Goal: Task Accomplishment & Management: Complete application form

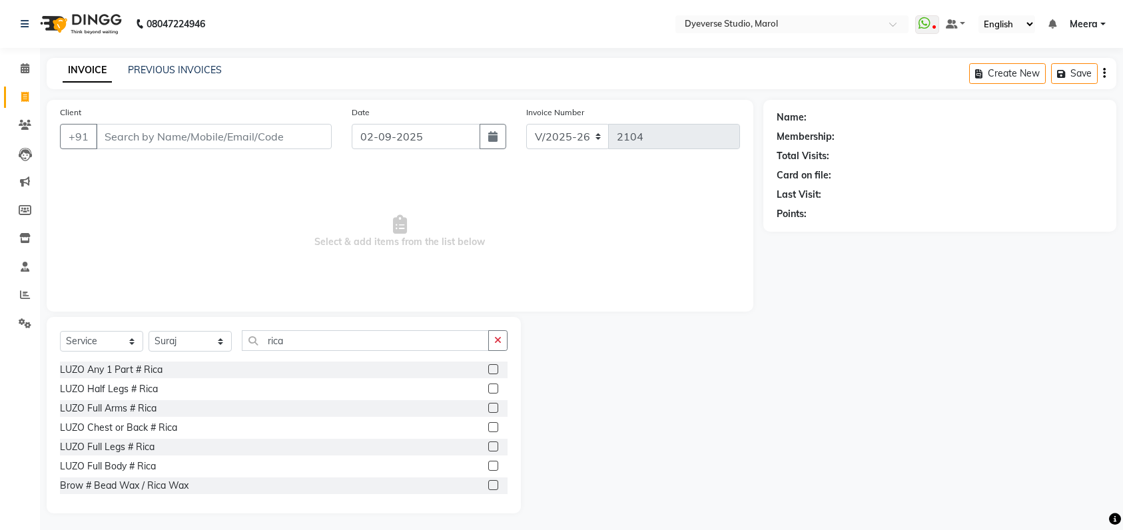
select select "6368"
select select "service"
select select "82421"
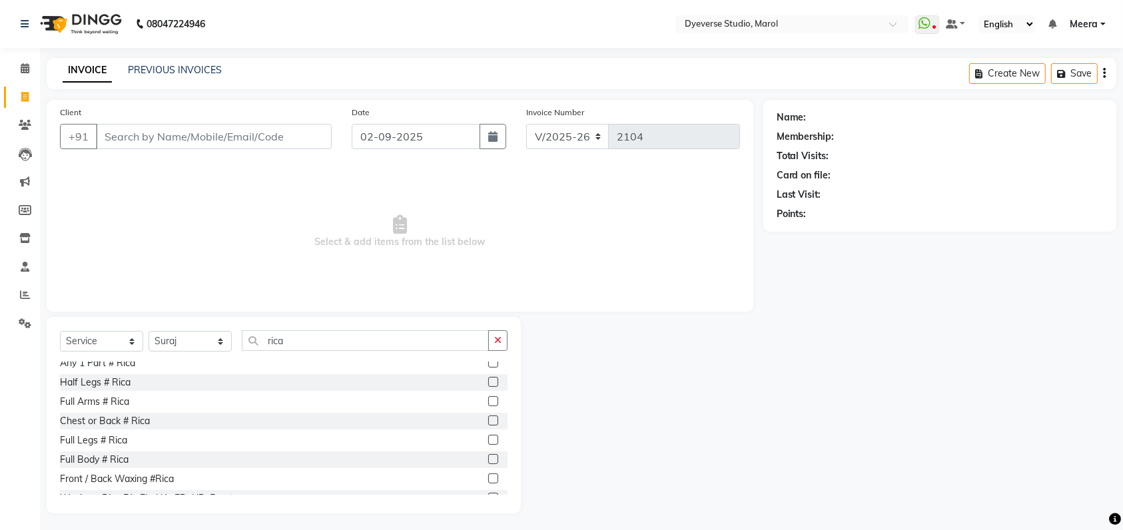
type input "rica"
drag, startPoint x: 0, startPoint y: 0, endPoint x: 211, endPoint y: 133, distance: 249.3
click at [211, 133] on input "Client" at bounding box center [214, 136] width 236 height 25
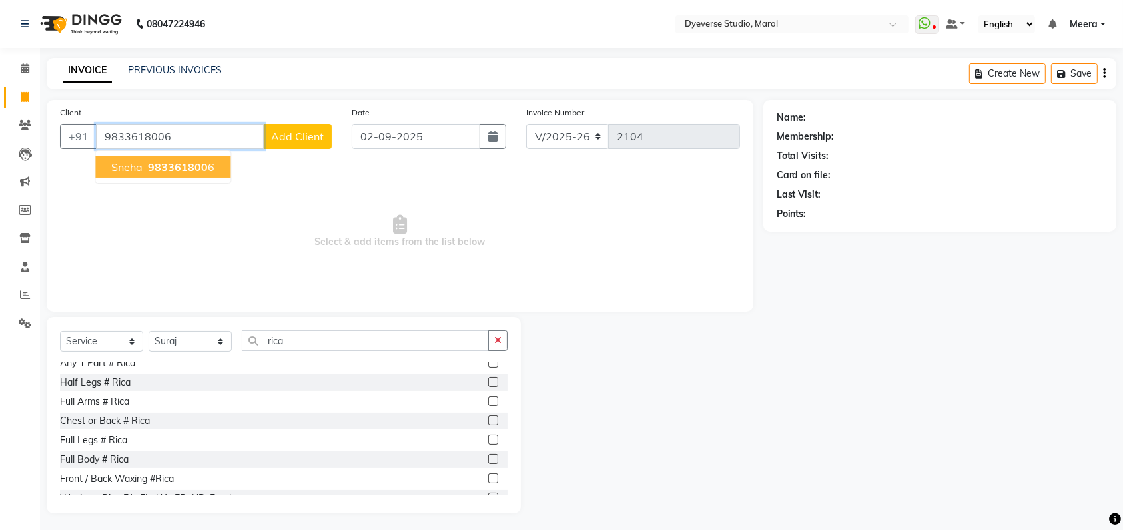
type input "9833618006"
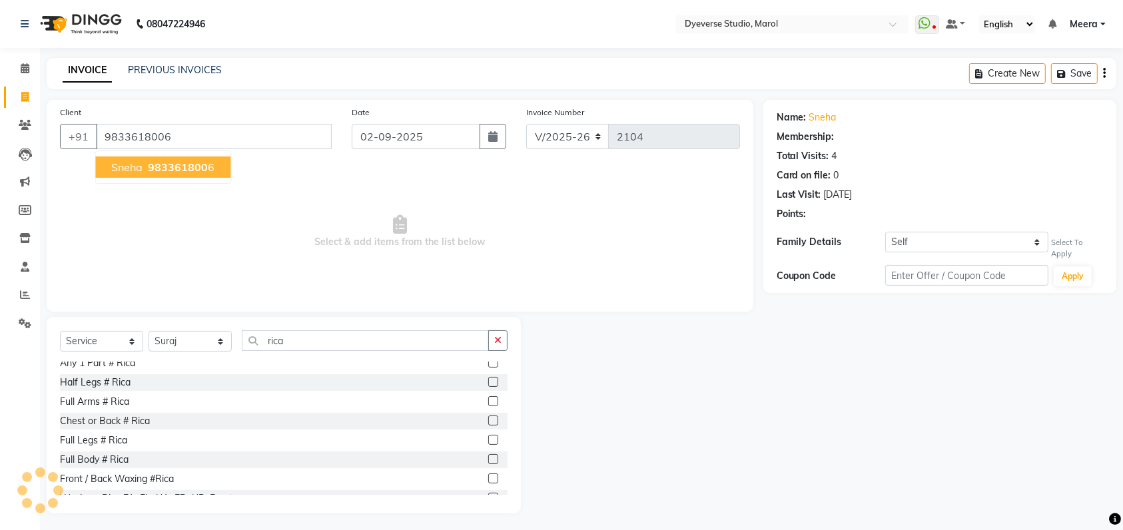
select select "2: Object"
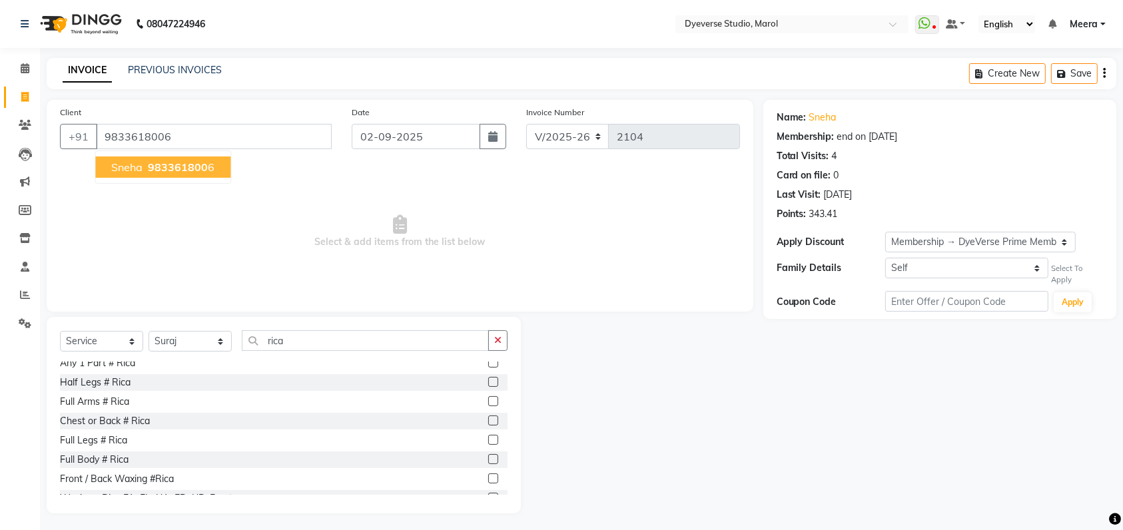
click at [154, 171] on span "983361800" at bounding box center [178, 167] width 60 height 13
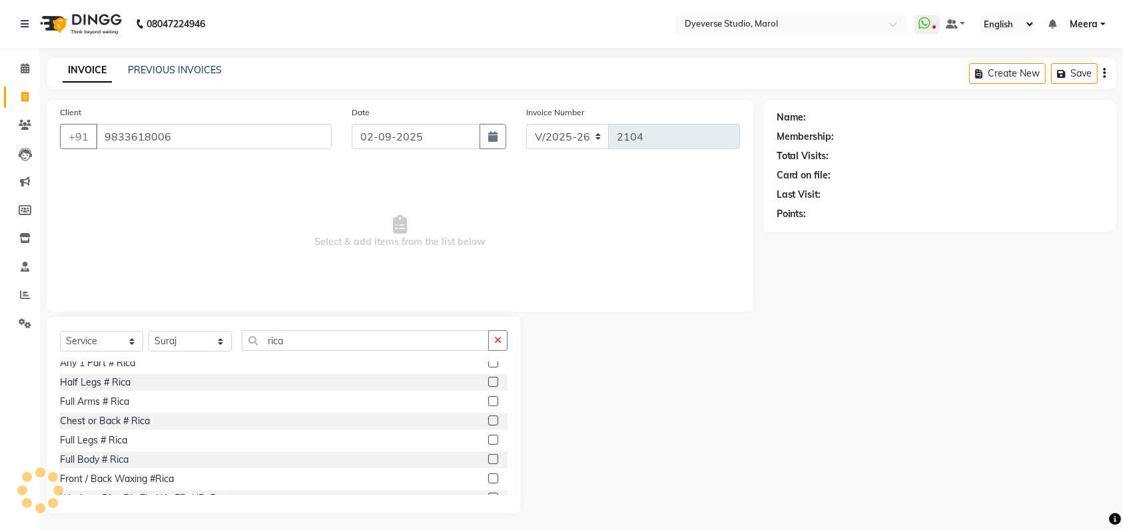
select select "2: Object"
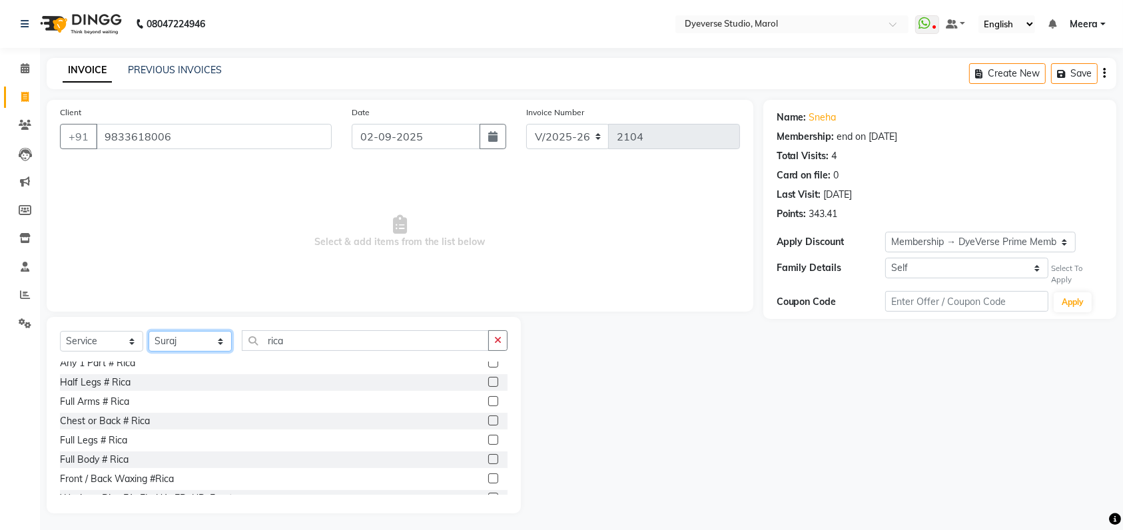
click at [220, 340] on select "Select Stylist [PERSON_NAME] [PERSON_NAME] [PERSON_NAME] [PERSON_NAME] [PERSON_…" at bounding box center [190, 341] width 83 height 21
select select "48403"
click at [149, 331] on select "Select Stylist [PERSON_NAME] [PERSON_NAME] [PERSON_NAME] [PERSON_NAME] [PERSON_…" at bounding box center [190, 341] width 83 height 21
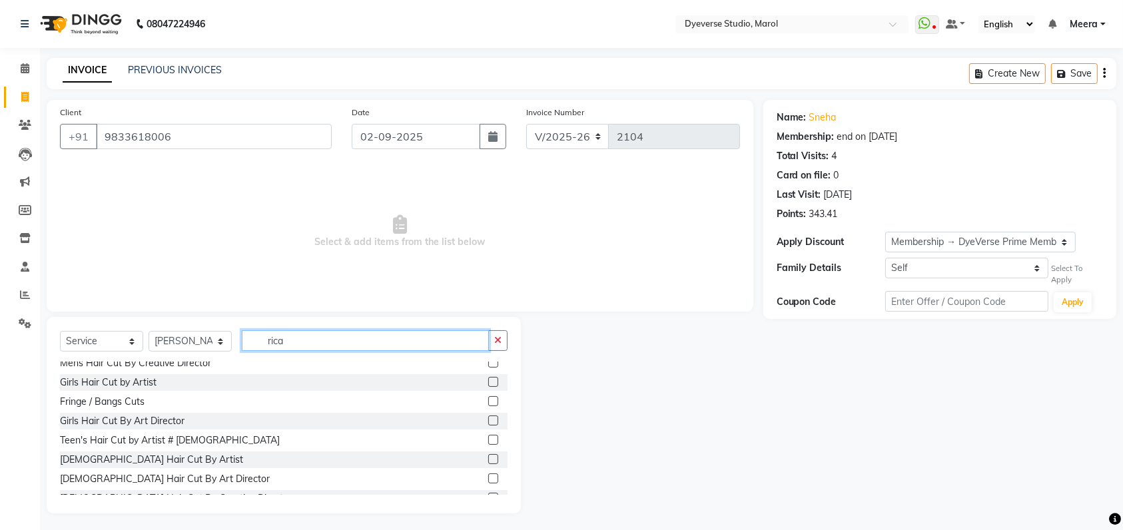
click at [283, 345] on input "rica" at bounding box center [365, 340] width 247 height 21
type input "thre"
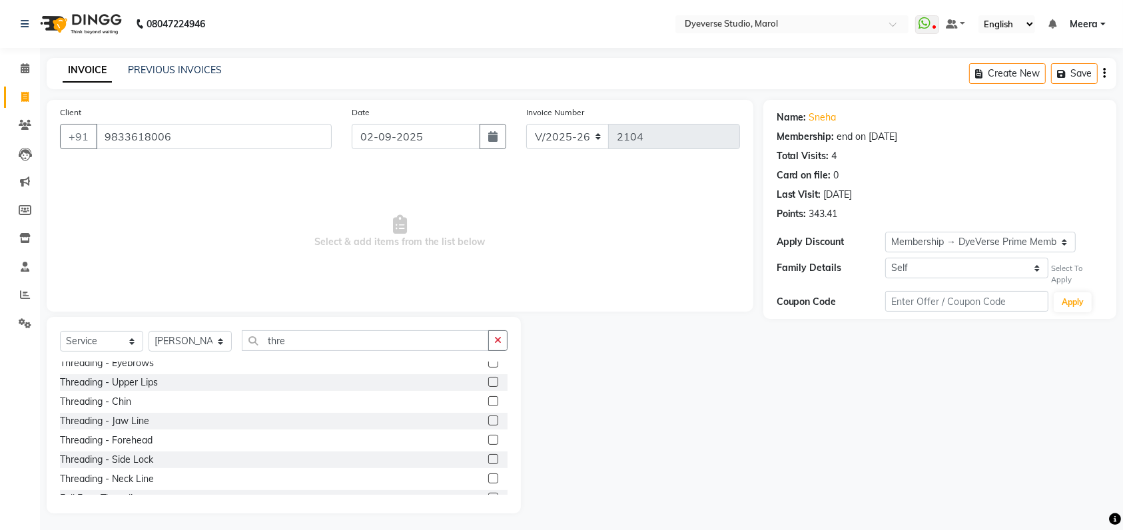
click at [488, 386] on label at bounding box center [493, 382] width 10 height 10
click at [488, 386] on input "checkbox" at bounding box center [492, 382] width 9 height 9
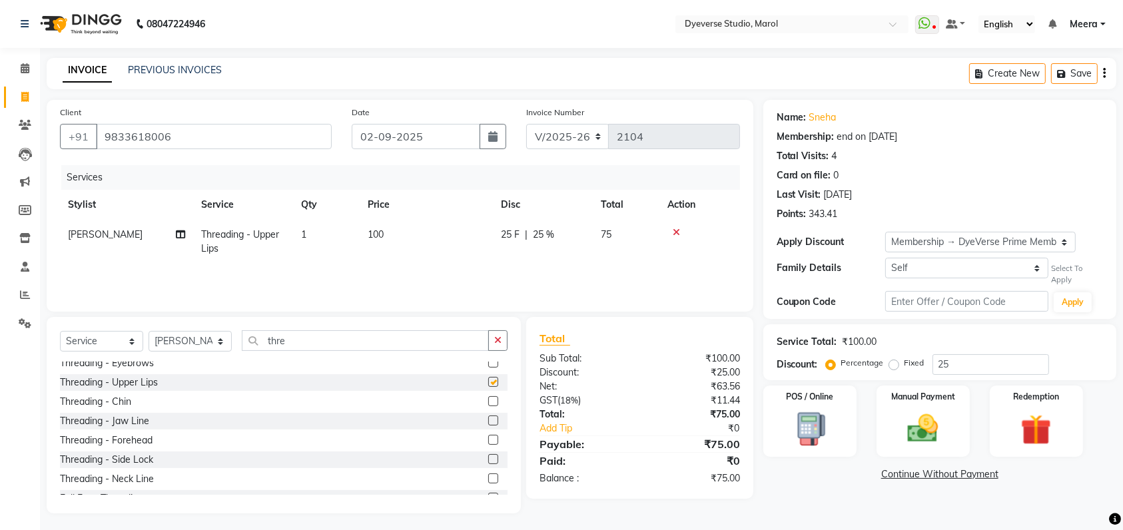
checkbox input "false"
click at [958, 364] on input "25" at bounding box center [991, 364] width 117 height 21
click at [914, 442] on img at bounding box center [923, 428] width 52 height 37
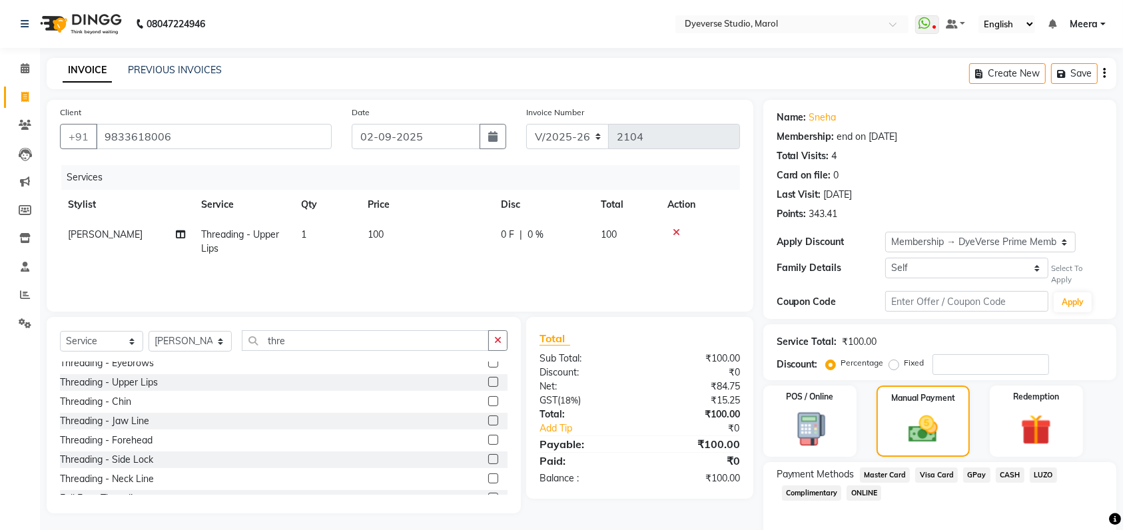
scroll to position [59, 0]
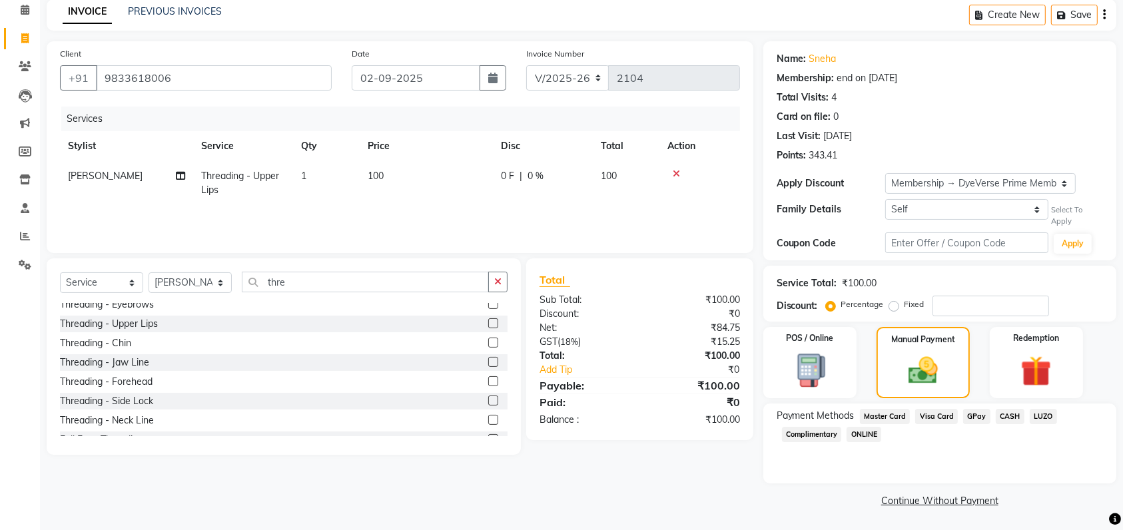
click at [973, 418] on span "GPay" at bounding box center [976, 416] width 27 height 15
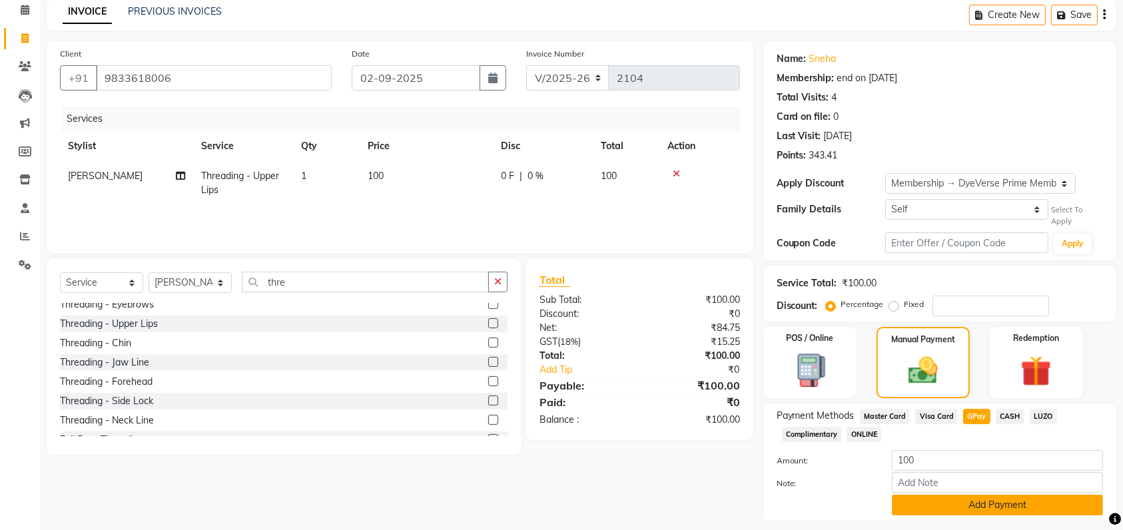
click at [949, 506] on button "Add Payment" at bounding box center [997, 505] width 211 height 21
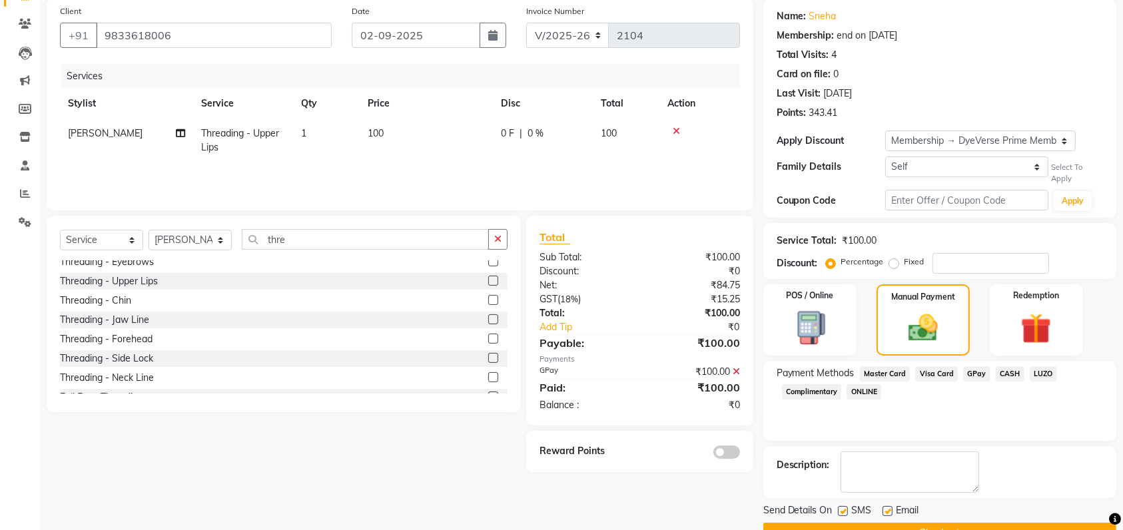
scroll to position [133, 0]
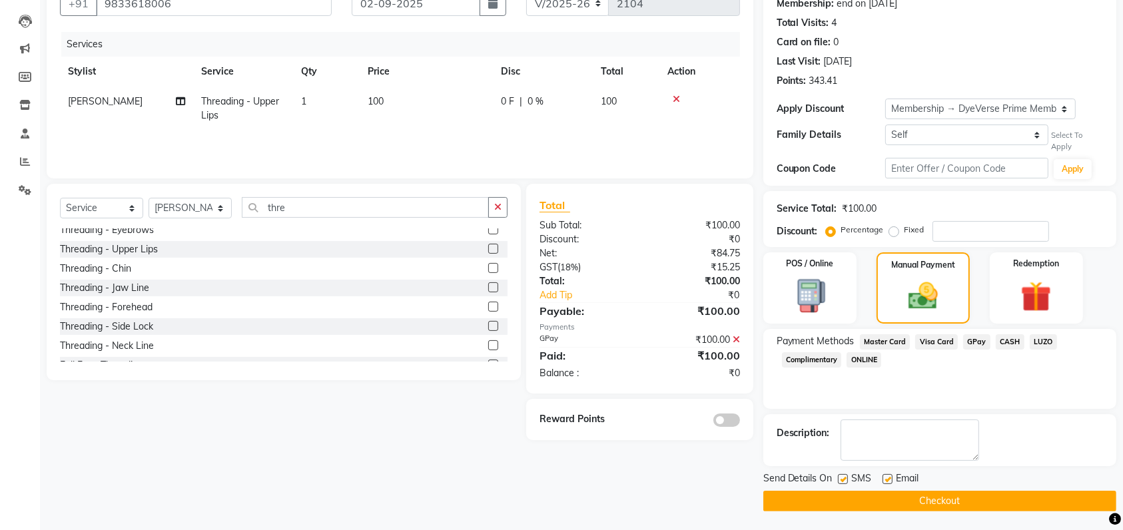
click at [1075, 496] on button "Checkout" at bounding box center [939, 501] width 353 height 21
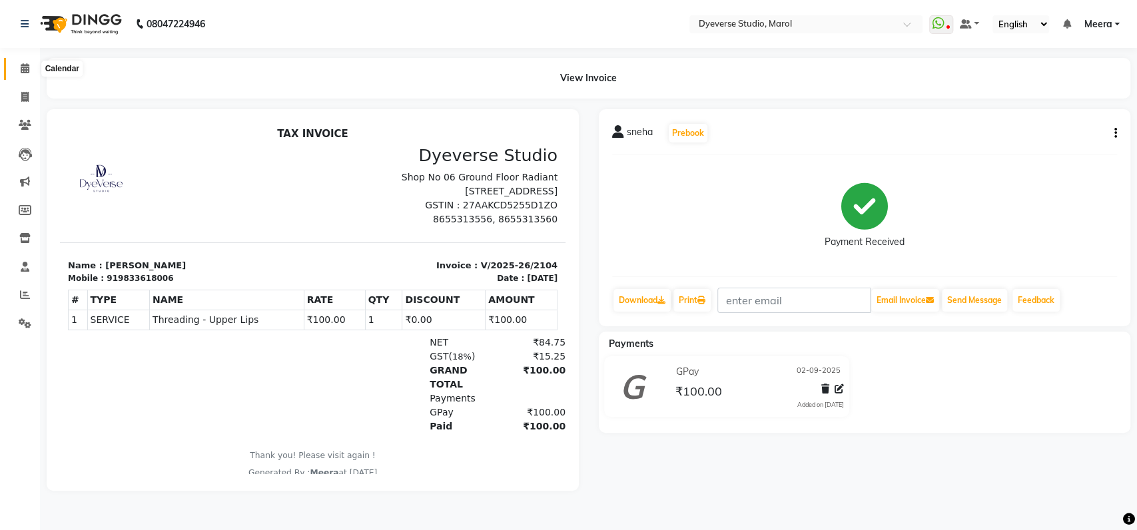
click at [23, 65] on icon at bounding box center [25, 68] width 9 height 10
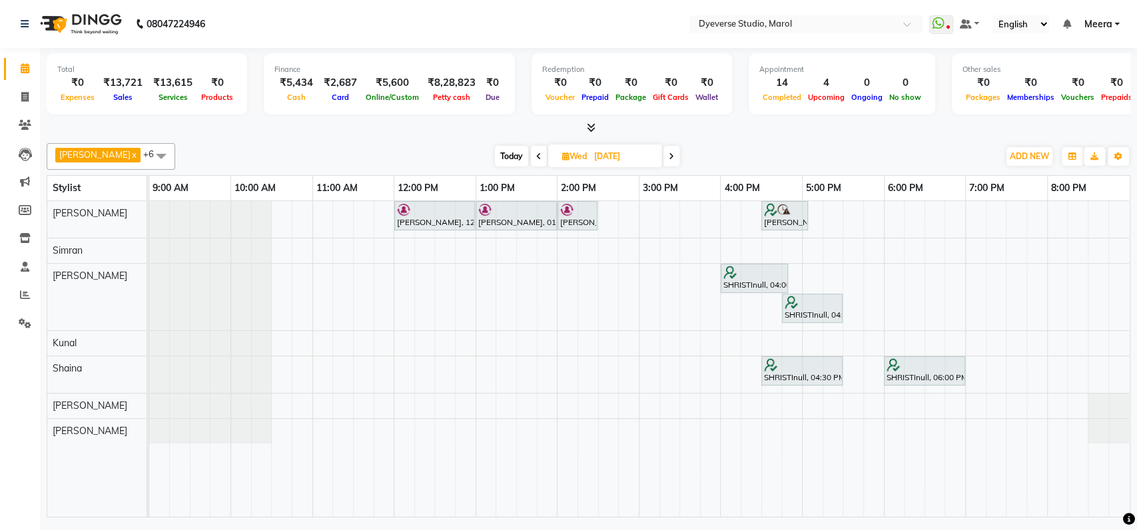
click at [531, 157] on span at bounding box center [539, 156] width 16 height 21
type input "02-09-2025"
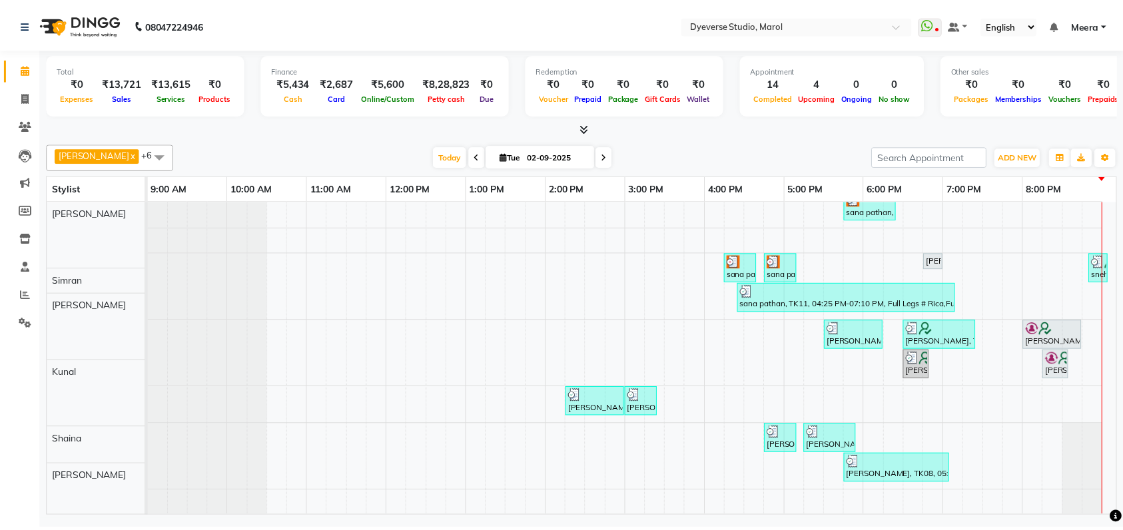
scroll to position [53, 0]
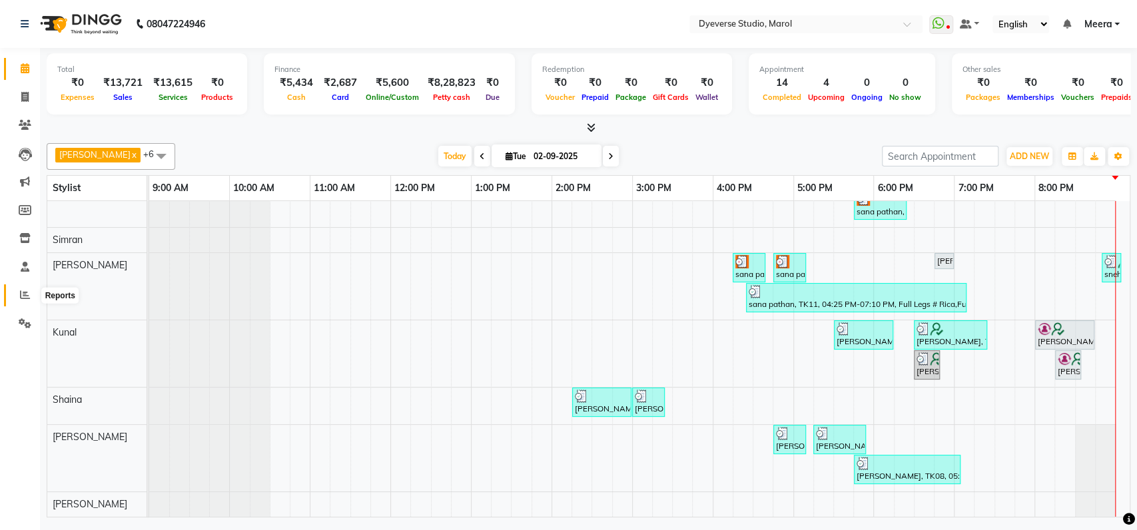
click at [25, 290] on icon at bounding box center [25, 295] width 10 height 10
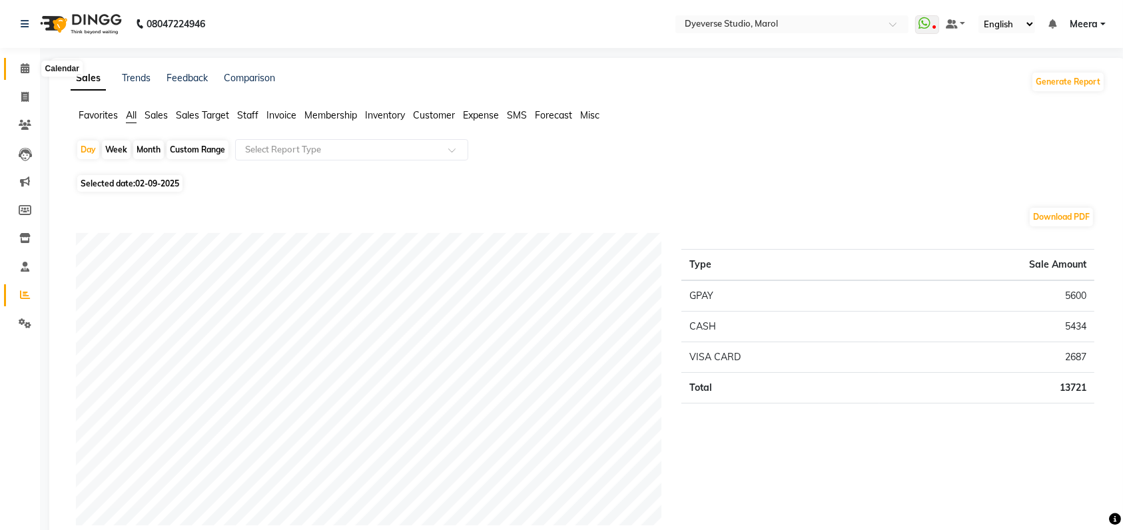
click at [25, 67] on icon at bounding box center [25, 68] width 9 height 10
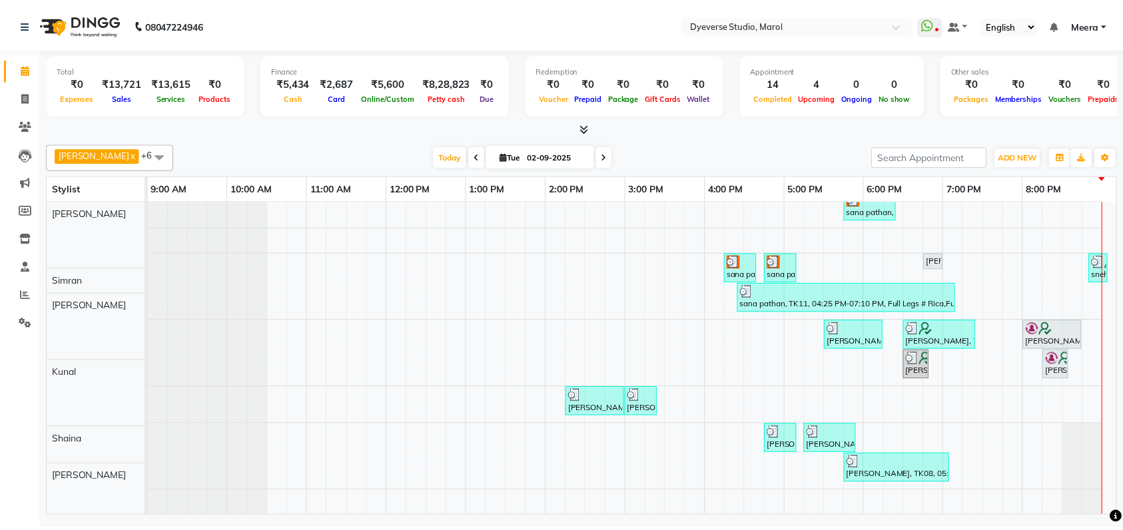
scroll to position [53, 0]
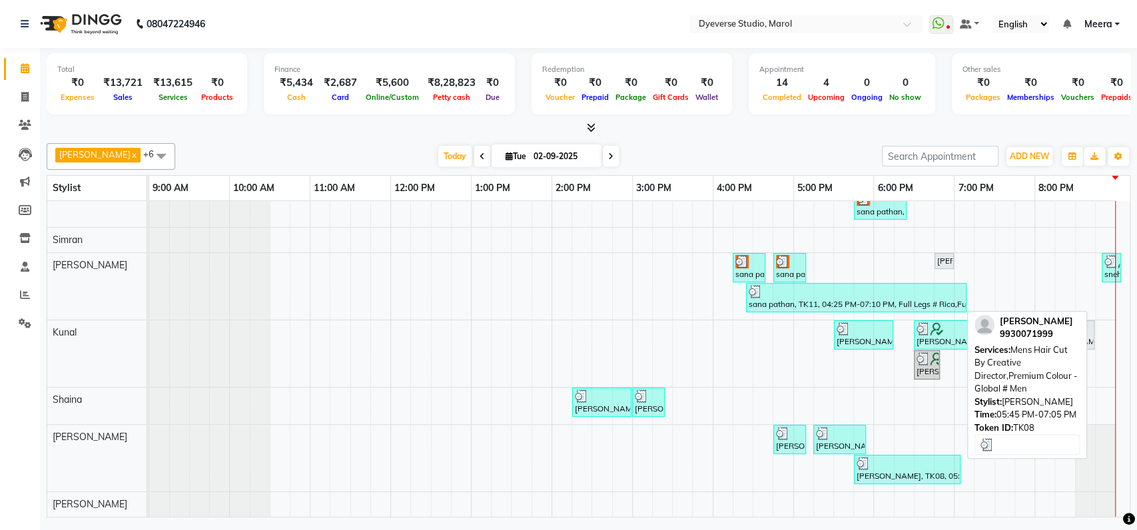
click at [875, 460] on div "[PERSON_NAME], TK08, 05:45 PM-07:05 PM, Mens Hair Cut By Creative Director,Prem…" at bounding box center [907, 469] width 104 height 25
select select "3"
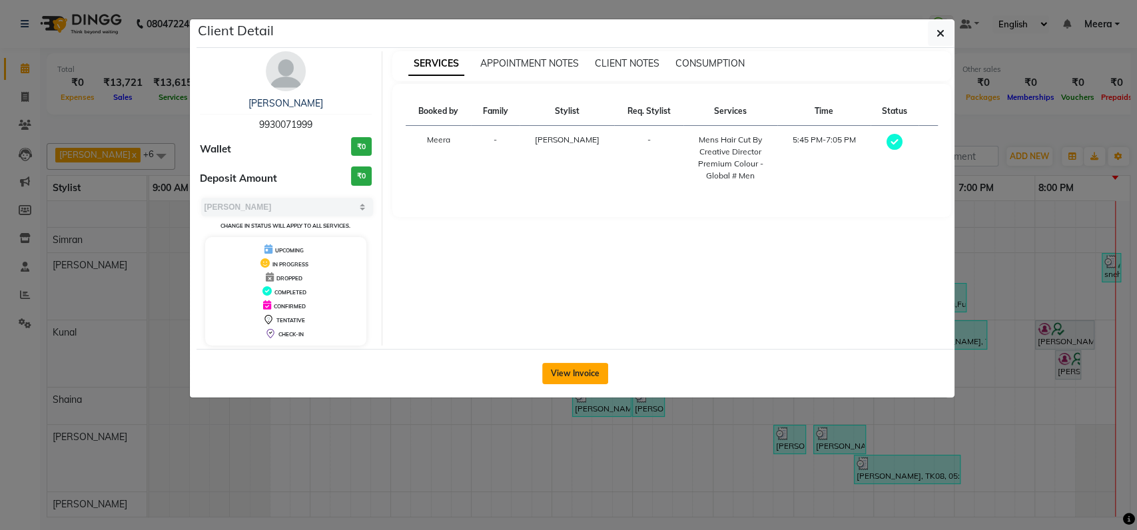
click at [560, 372] on button "View Invoice" at bounding box center [575, 373] width 66 height 21
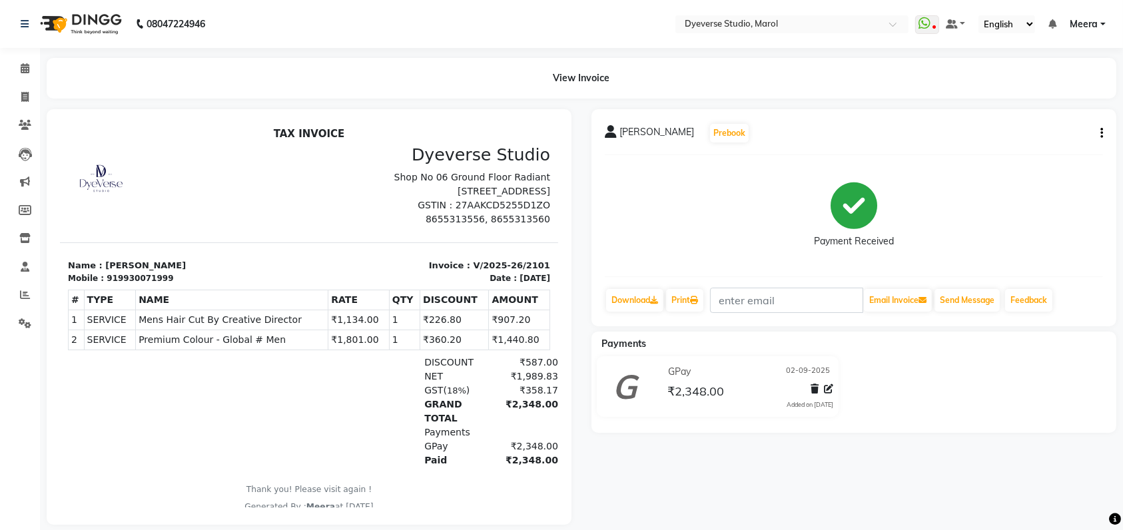
click at [487, 399] on div "₹2,348.00" at bounding box center [522, 411] width 71 height 28
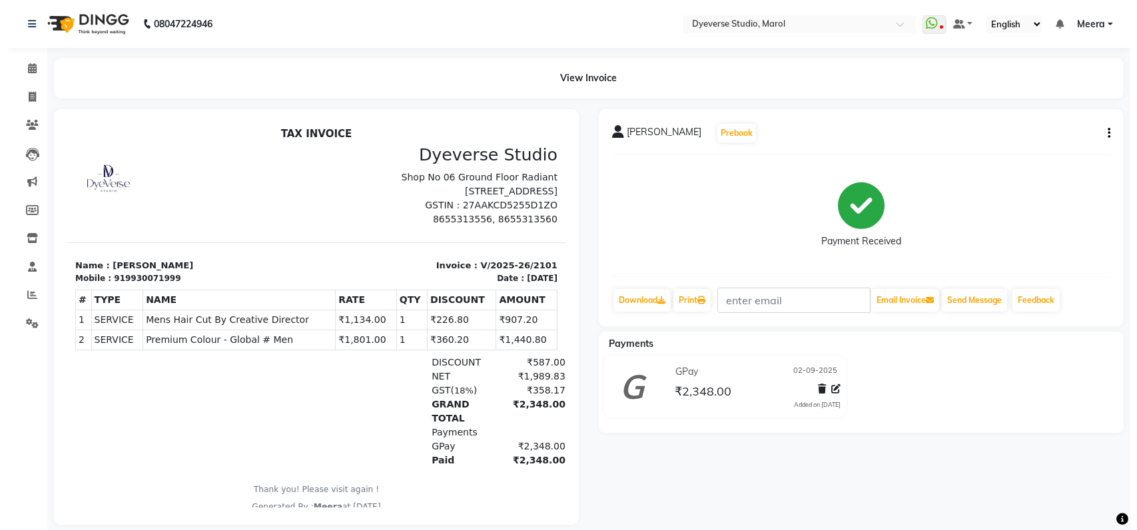
scroll to position [11, 0]
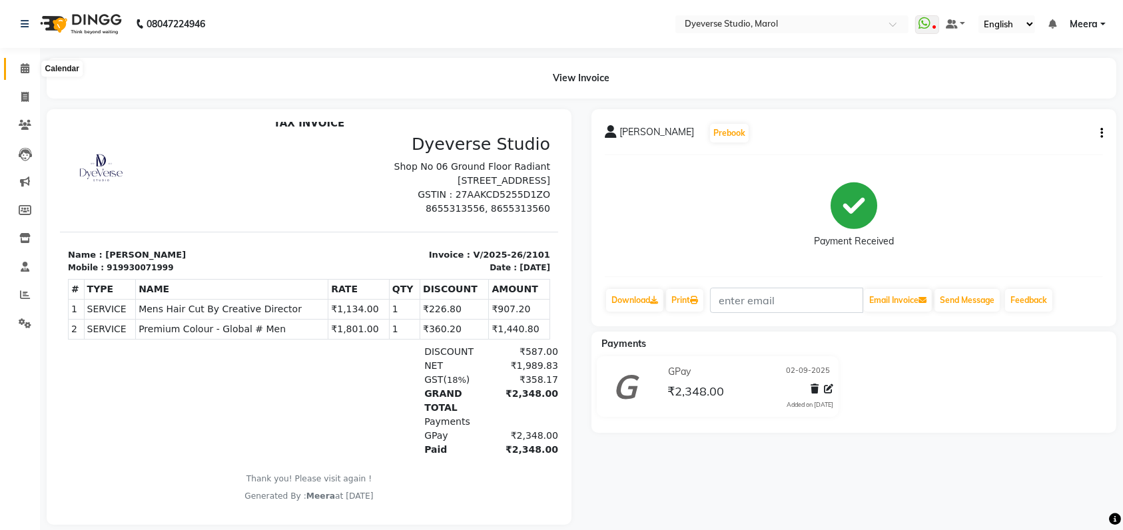
click at [29, 69] on icon at bounding box center [25, 68] width 9 height 10
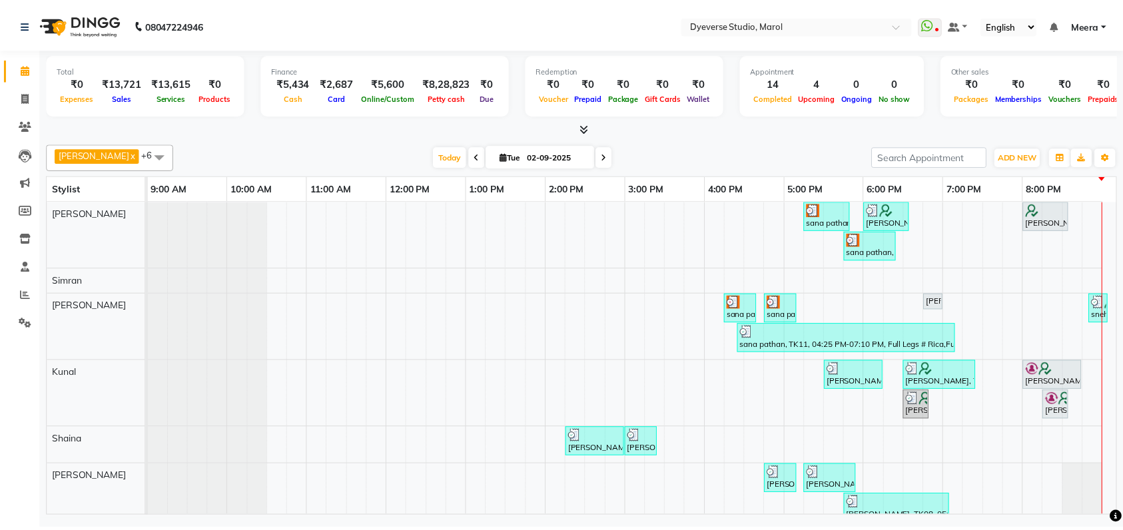
scroll to position [53, 0]
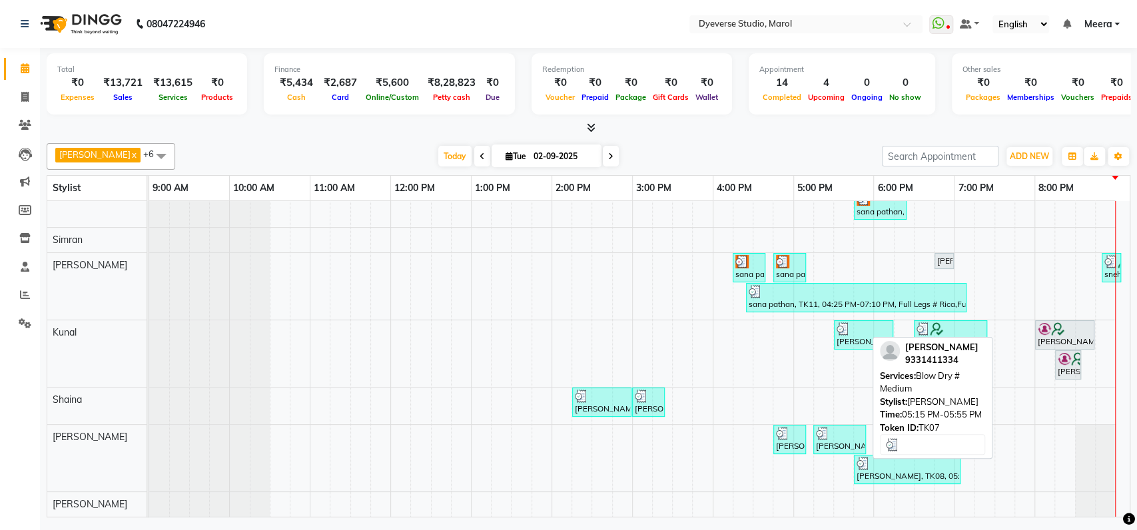
click at [843, 428] on div "[PERSON_NAME], TK07, 05:15 PM-05:55 PM, Blow Dry # Medium" at bounding box center [840, 439] width 50 height 25
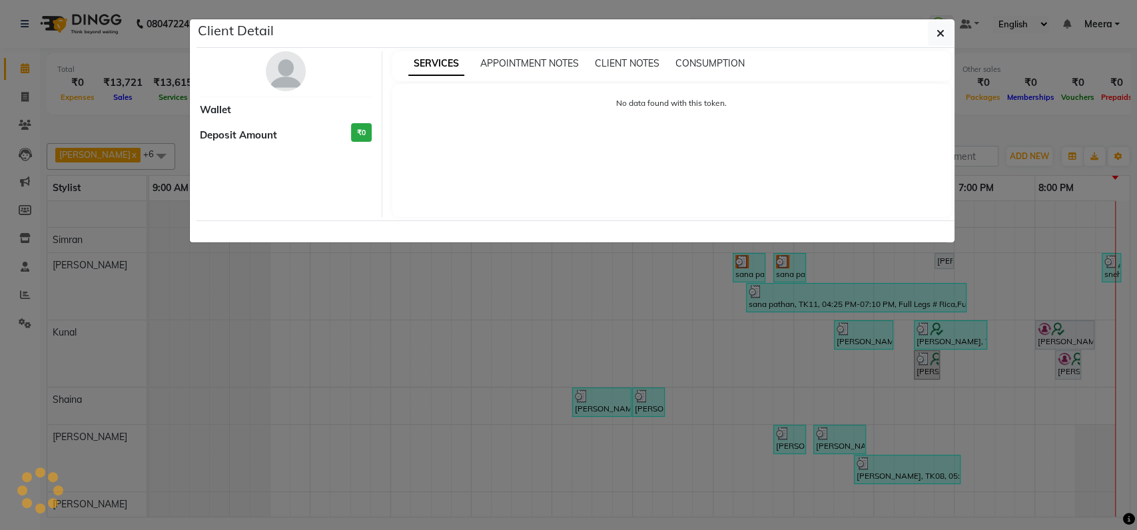
select select "3"
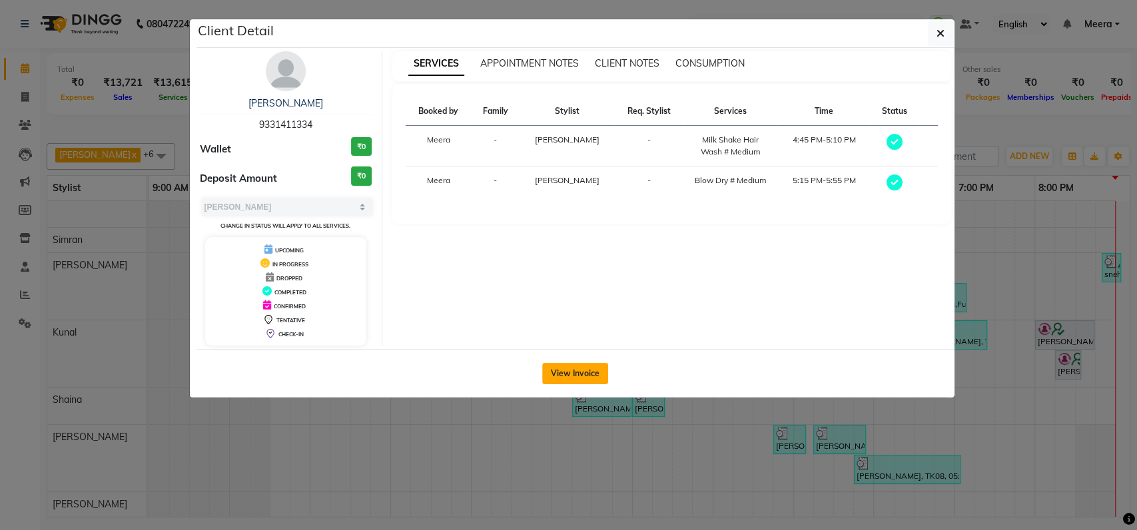
click at [576, 373] on button "View Invoice" at bounding box center [575, 373] width 66 height 21
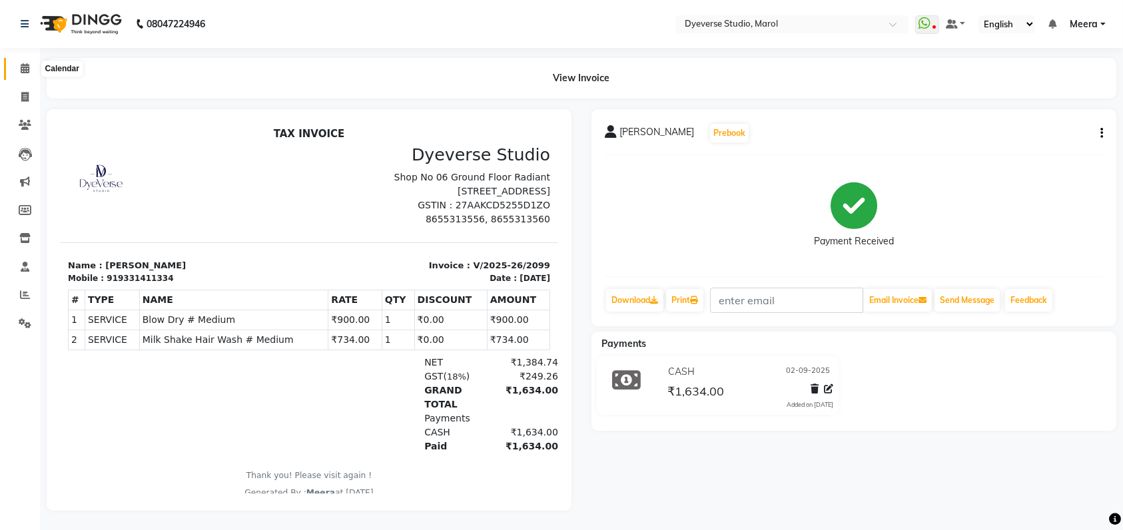
click at [24, 69] on icon at bounding box center [25, 68] width 9 height 10
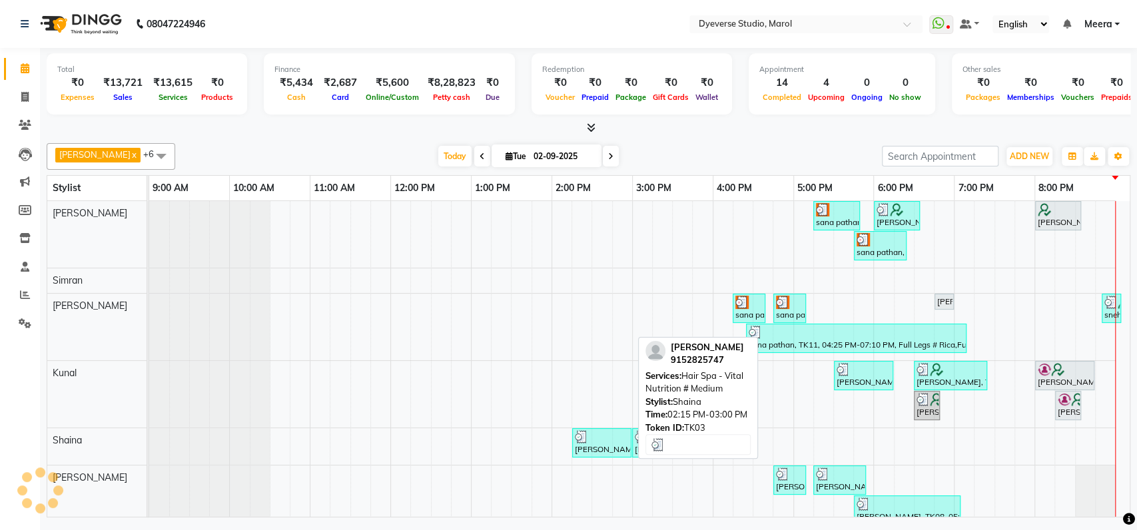
click at [591, 448] on div "[PERSON_NAME], TK03, 02:15 PM-03:00 PM, Hair Spa - Vital Nutrition # Medium" at bounding box center [602, 442] width 57 height 25
select select "3"
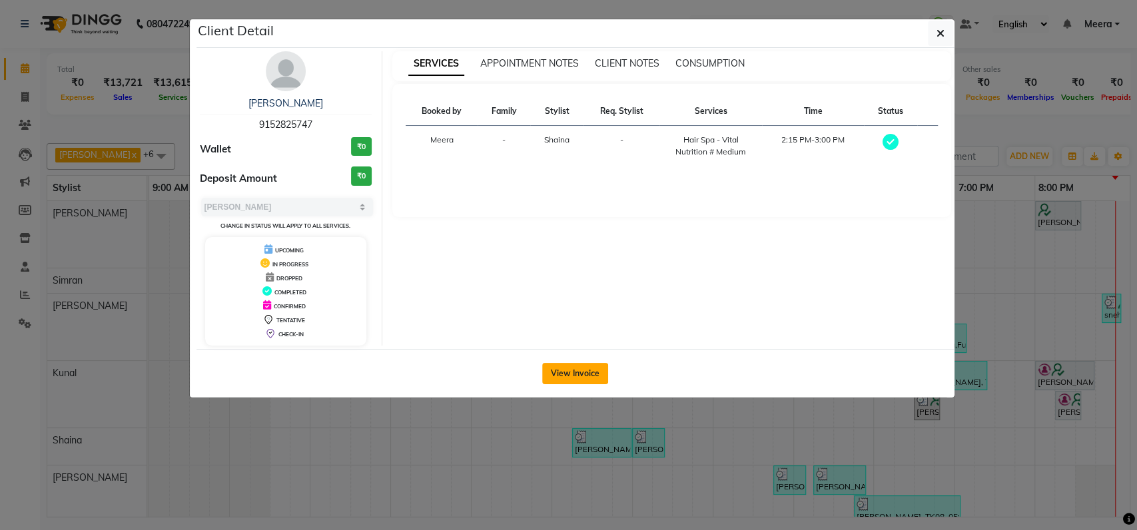
click at [564, 372] on button "View Invoice" at bounding box center [575, 373] width 66 height 21
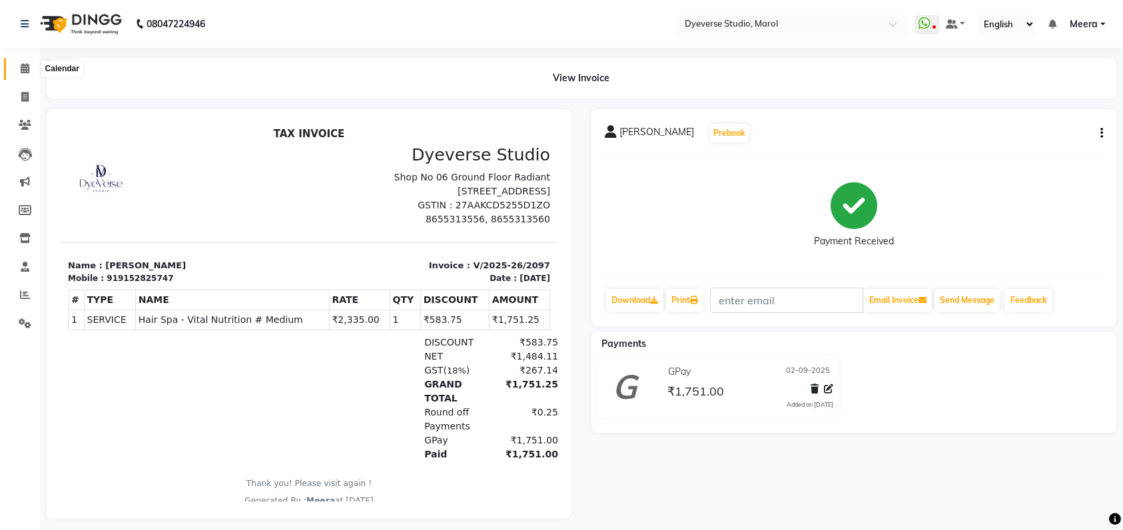
click at [26, 66] on icon at bounding box center [25, 68] width 9 height 10
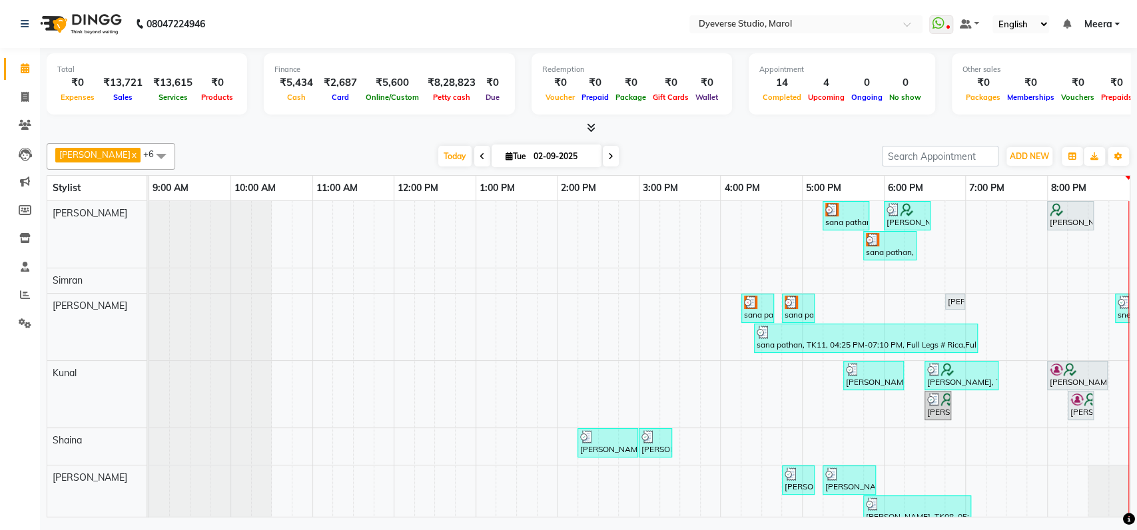
scroll to position [40, 0]
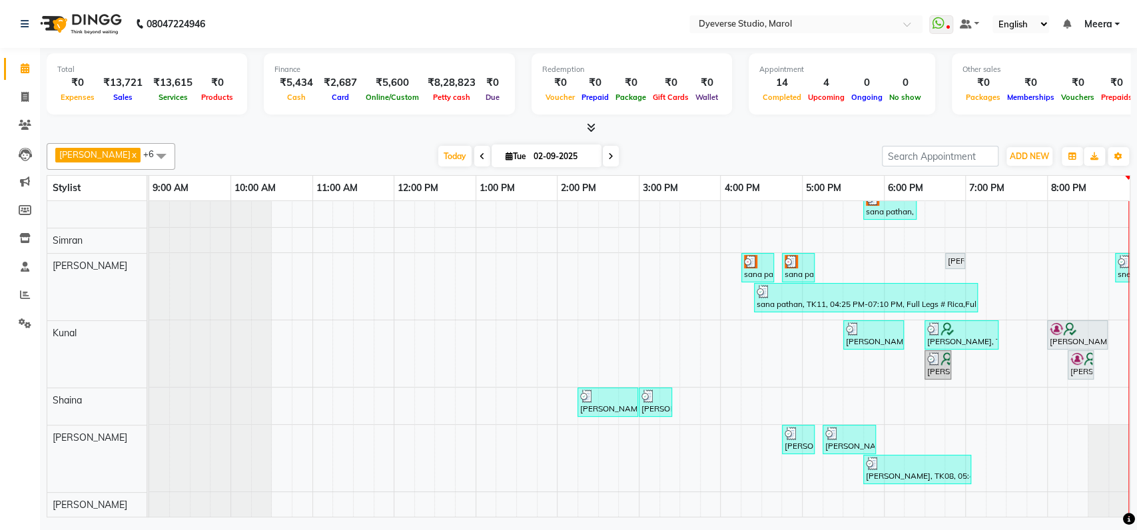
click at [608, 155] on icon at bounding box center [610, 157] width 5 height 8
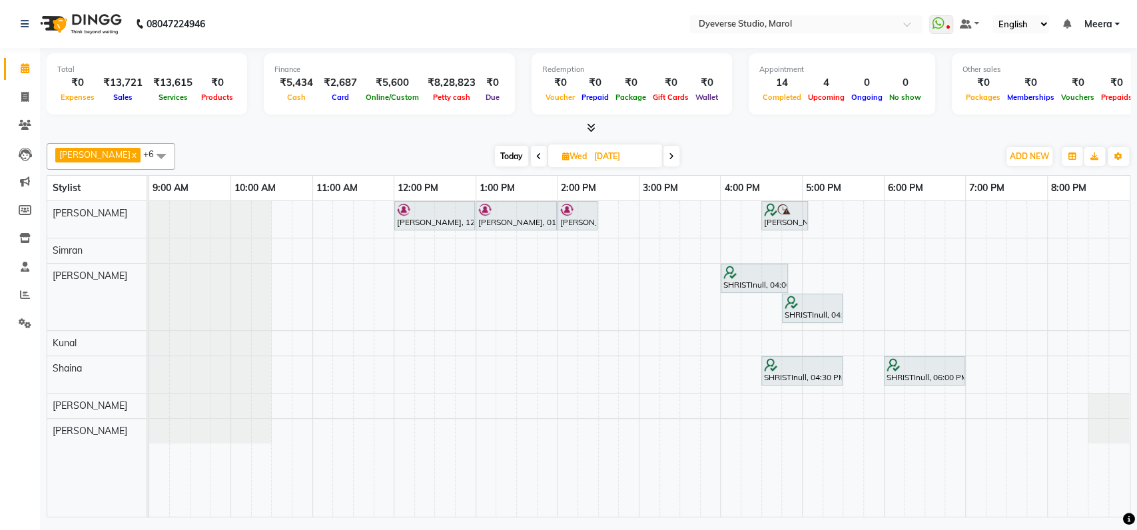
click at [536, 157] on icon at bounding box center [538, 157] width 5 height 8
type input "02-09-2025"
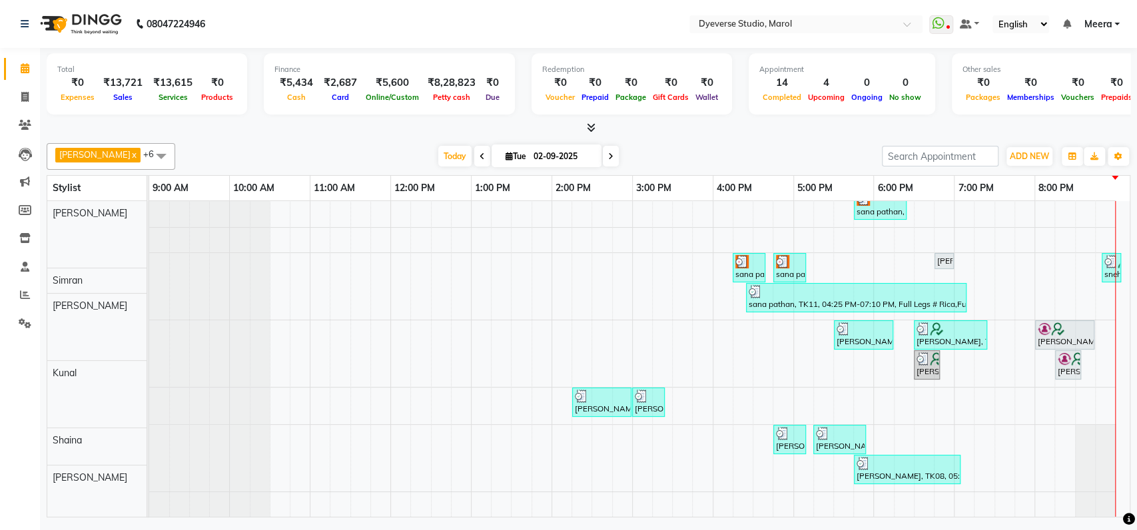
scroll to position [53, 0]
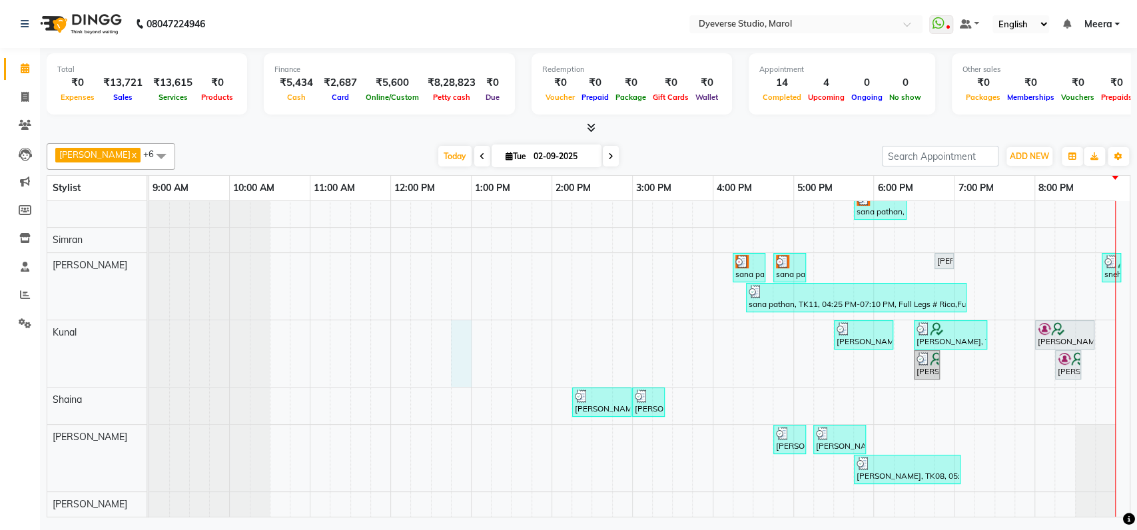
drag, startPoint x: 999, startPoint y: 434, endPoint x: 465, endPoint y: 349, distance: 541.0
click at [465, 349] on div "sana pathan, TK05, 05:15 PM-05:50 PM, Classic - Pedi [PERSON_NAME], TK02, 06:00…" at bounding box center [639, 339] width 981 height 356
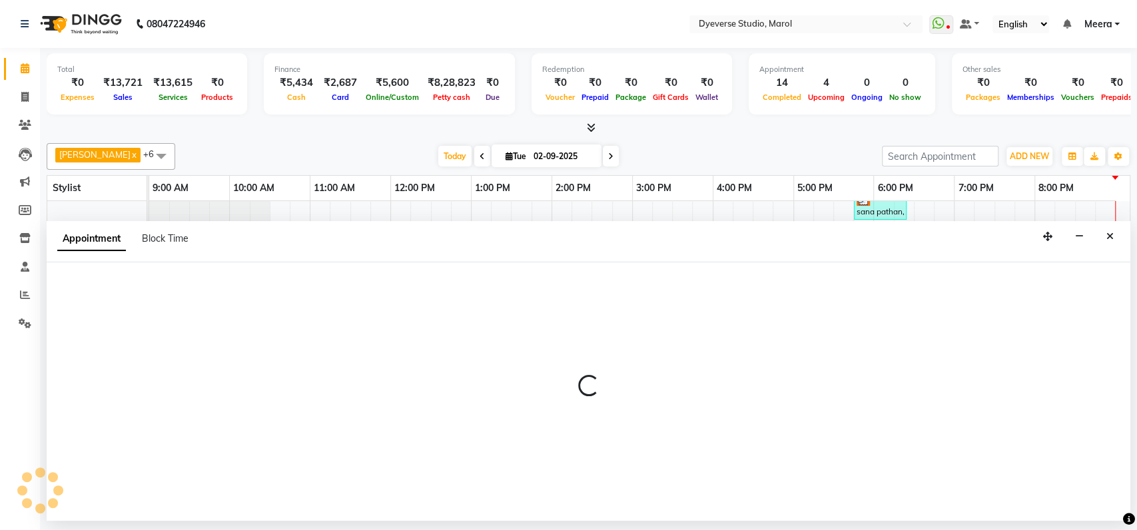
select select "48560"
select select "765"
select select "tentative"
